Goal: Information Seeking & Learning: Learn about a topic

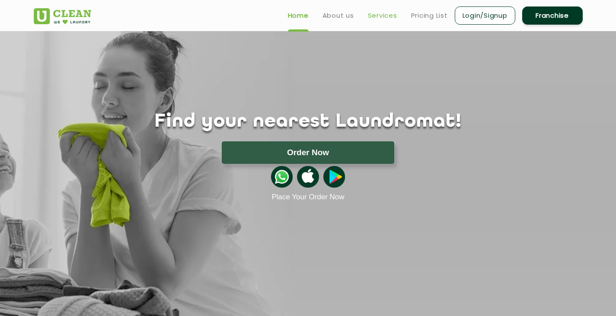
click at [378, 17] on link "Services" at bounding box center [382, 15] width 29 height 10
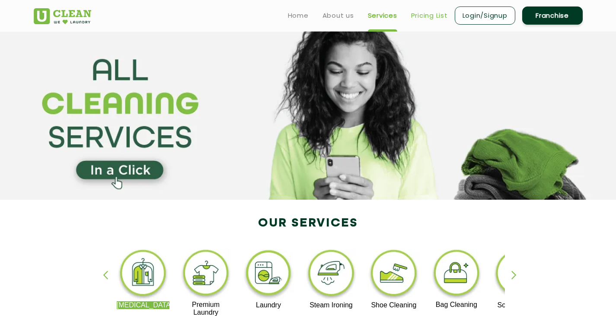
click at [427, 13] on link "Pricing List" at bounding box center [429, 15] width 37 height 10
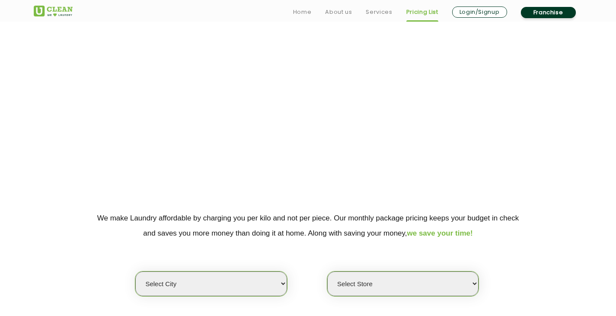
scroll to position [130, 0]
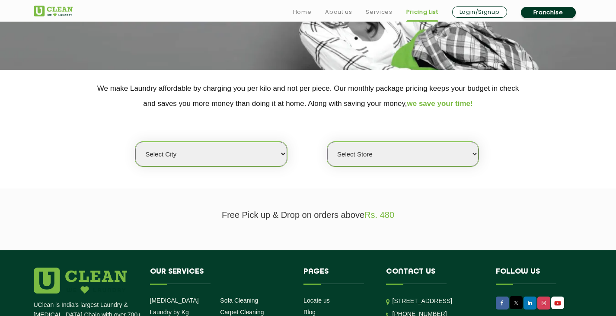
click at [280, 150] on select "Select city [GEOGRAPHIC_DATA] [GEOGRAPHIC_DATA] [GEOGRAPHIC_DATA] [GEOGRAPHIC_D…" at bounding box center [210, 154] width 151 height 25
select select "139"
click at [135, 142] on select "Select city [GEOGRAPHIC_DATA] [GEOGRAPHIC_DATA] [GEOGRAPHIC_DATA] [GEOGRAPHIC_D…" at bounding box center [210, 154] width 151 height 25
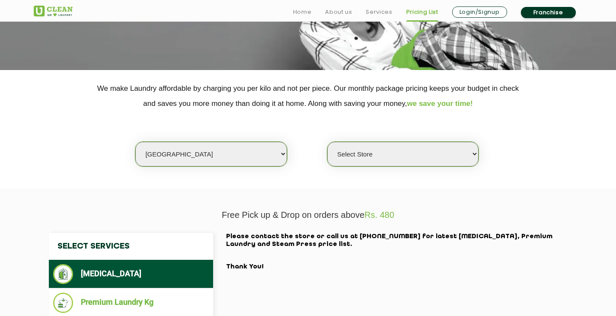
click at [378, 157] on select "Select Store [GEOGRAPHIC_DATA]" at bounding box center [402, 154] width 151 height 25
select select "403"
click at [327, 142] on select "Select Store [GEOGRAPHIC_DATA]" at bounding box center [402, 154] width 151 height 25
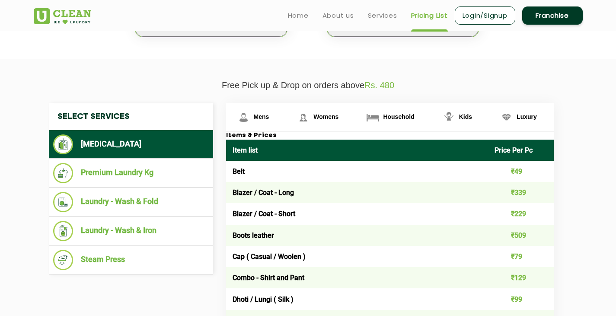
scroll to position [389, 0]
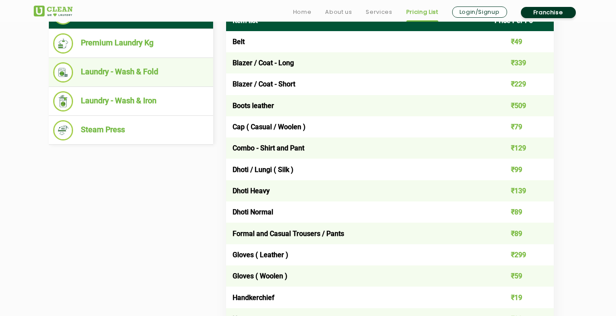
click at [158, 71] on li "Laundry - Wash & Fold" at bounding box center [131, 72] width 156 height 20
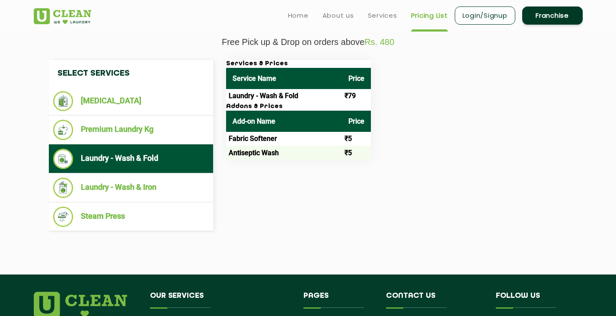
scroll to position [259, 0]
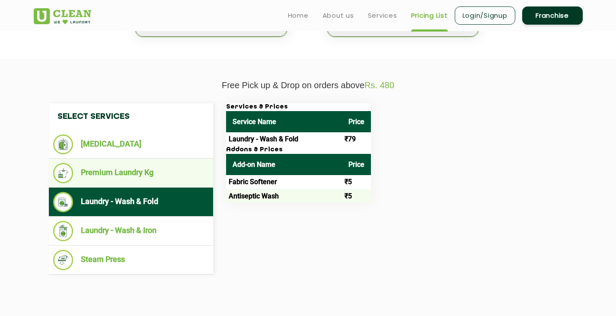
click at [123, 173] on li "Premium Laundry Kg" at bounding box center [131, 173] width 156 height 20
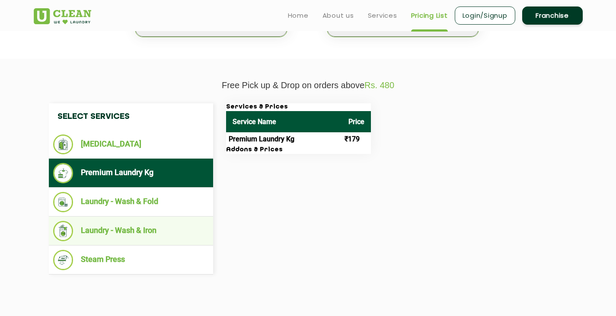
click at [108, 232] on li "Laundry - Wash & Iron" at bounding box center [131, 231] width 156 height 20
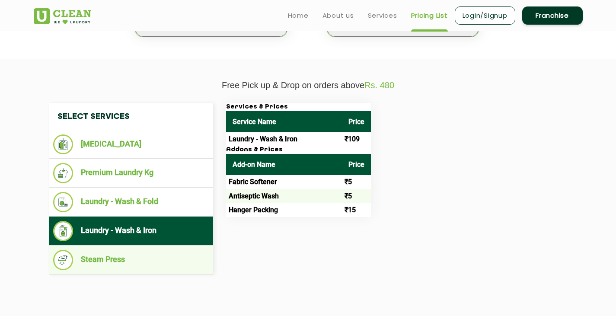
click at [105, 258] on li "Steam Press" at bounding box center [131, 260] width 156 height 20
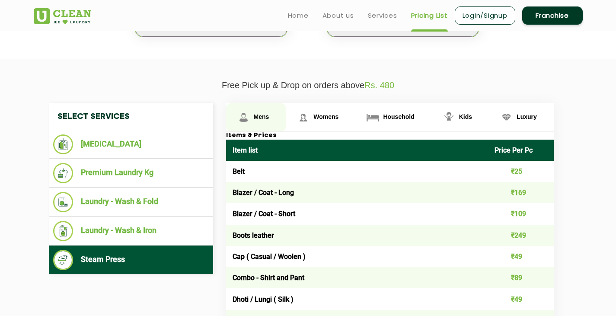
click at [263, 115] on span "Mens" at bounding box center [262, 116] width 16 height 7
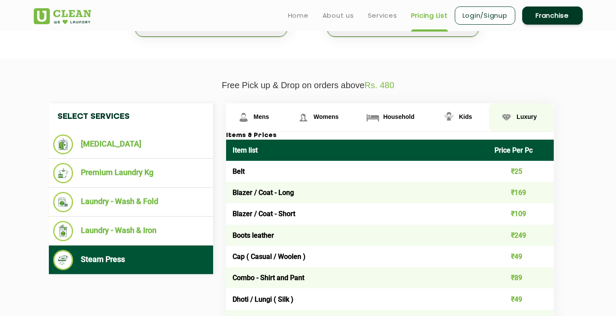
scroll to position [302, 0]
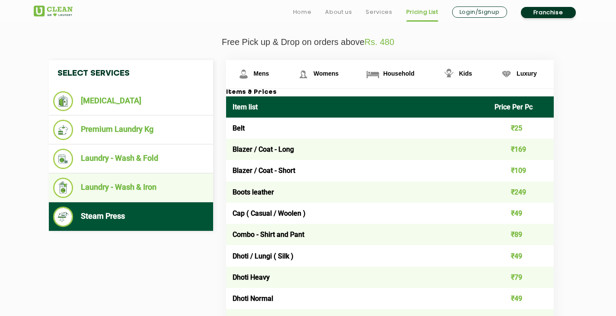
click at [119, 189] on li "Laundry - Wash & Iron" at bounding box center [131, 188] width 156 height 20
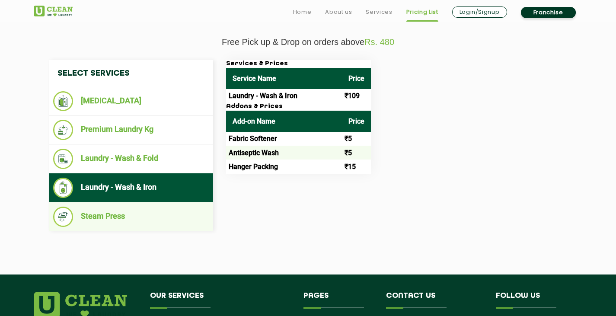
click at [108, 216] on li "Steam Press" at bounding box center [131, 217] width 156 height 20
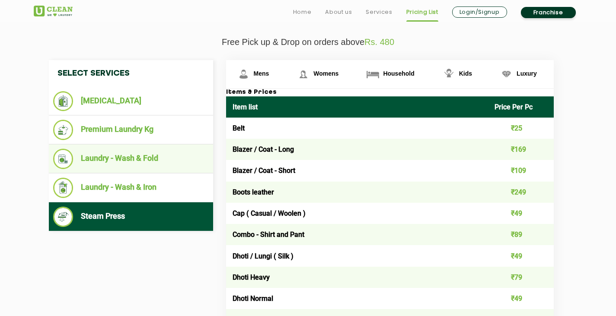
click at [130, 153] on li "Laundry - Wash & Fold" at bounding box center [131, 159] width 156 height 20
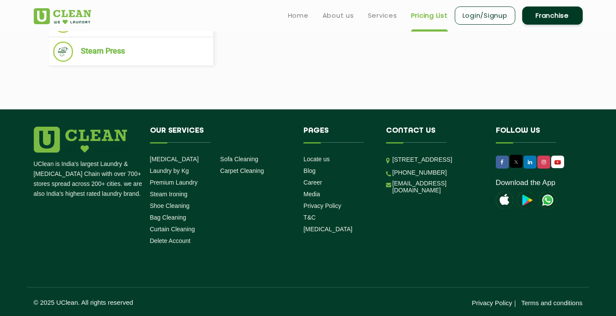
scroll to position [252, 0]
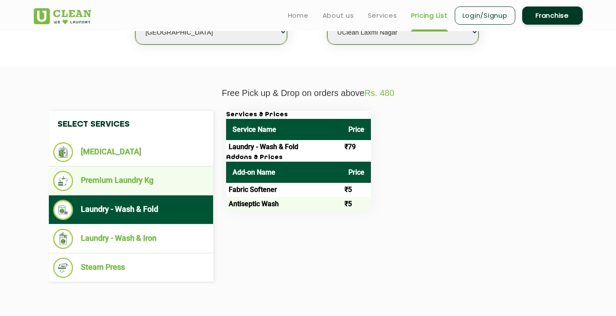
click at [99, 178] on li "Premium Laundry Kg" at bounding box center [131, 181] width 156 height 20
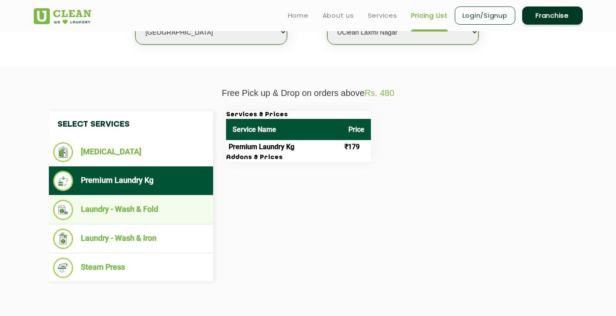
click at [94, 201] on li "Laundry - Wash & Fold" at bounding box center [131, 210] width 156 height 20
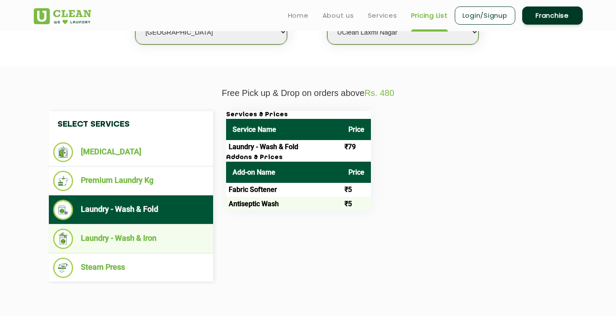
click at [102, 233] on li "Laundry - Wash & Iron" at bounding box center [131, 239] width 156 height 20
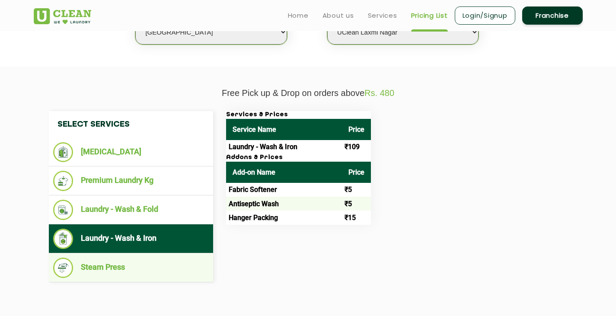
click at [112, 266] on li "Steam Press" at bounding box center [131, 268] width 156 height 20
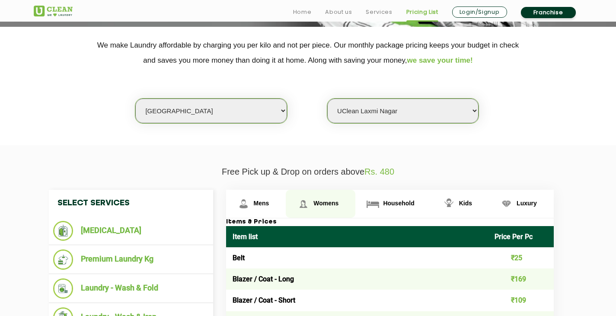
scroll to position [0, 0]
